Goal: Transaction & Acquisition: Obtain resource

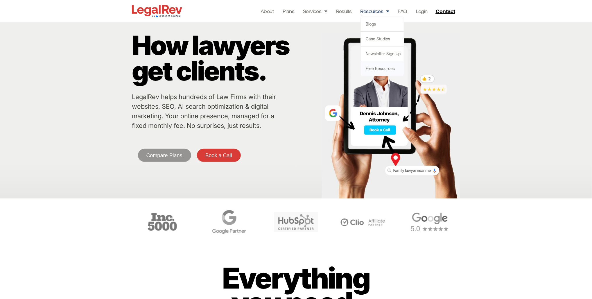
click at [383, 69] on link "Free Resources" at bounding box center [382, 68] width 43 height 15
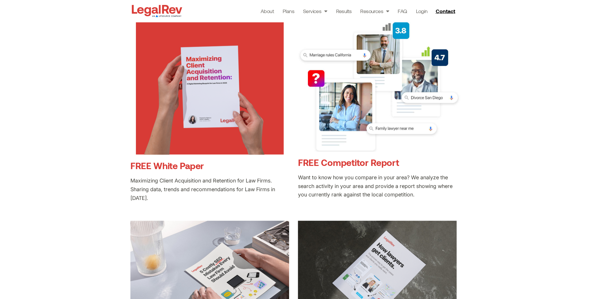
click at [178, 163] on link "FREE White Paper" at bounding box center [168, 165] width 74 height 11
click at [336, 160] on link "FREE Competitor Report" at bounding box center [348, 162] width 101 height 11
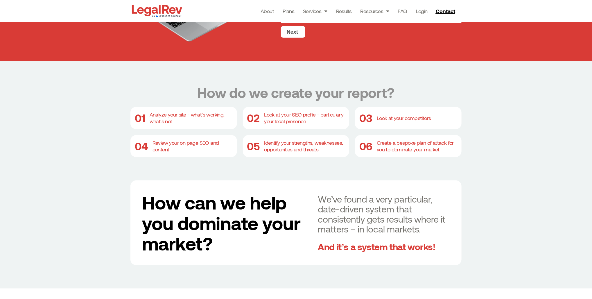
scroll to position [306, 0]
